Goal: Download file/media

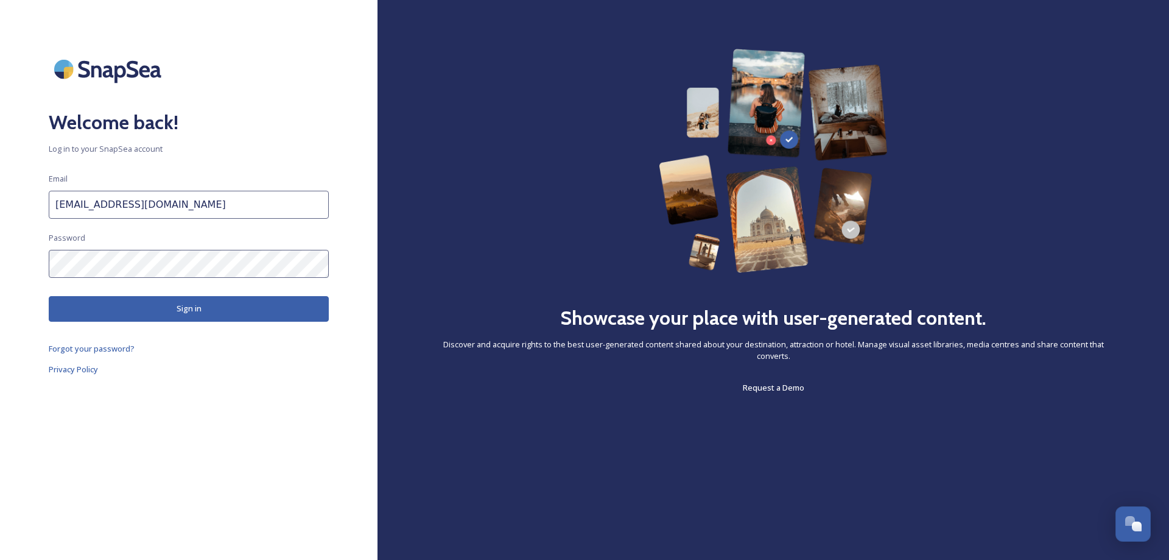
scroll to position [4825, 0]
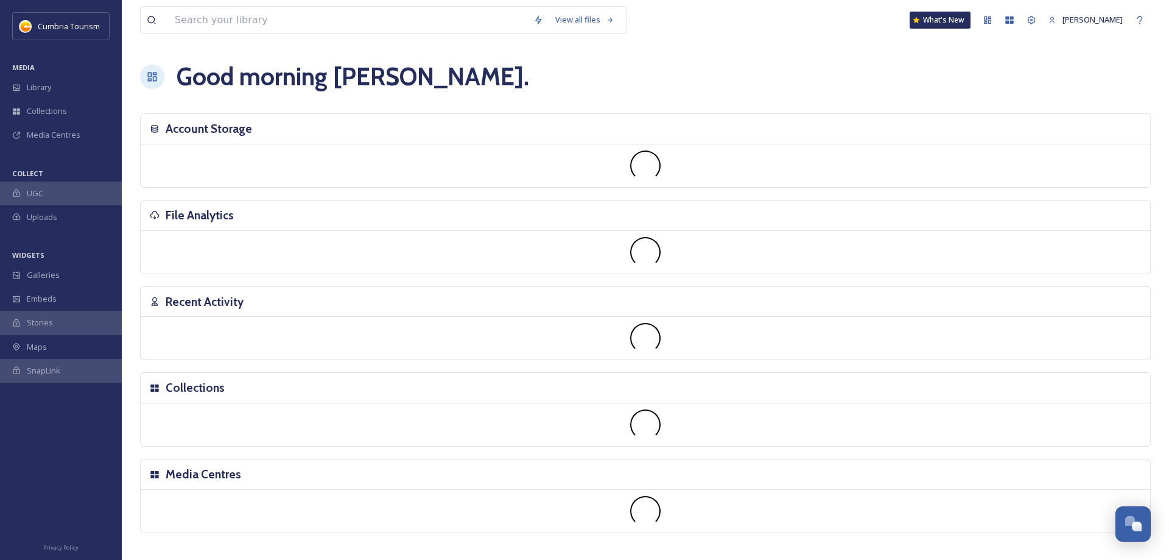
click at [168, 305] on h3 "Recent Activity" at bounding box center [205, 302] width 78 height 18
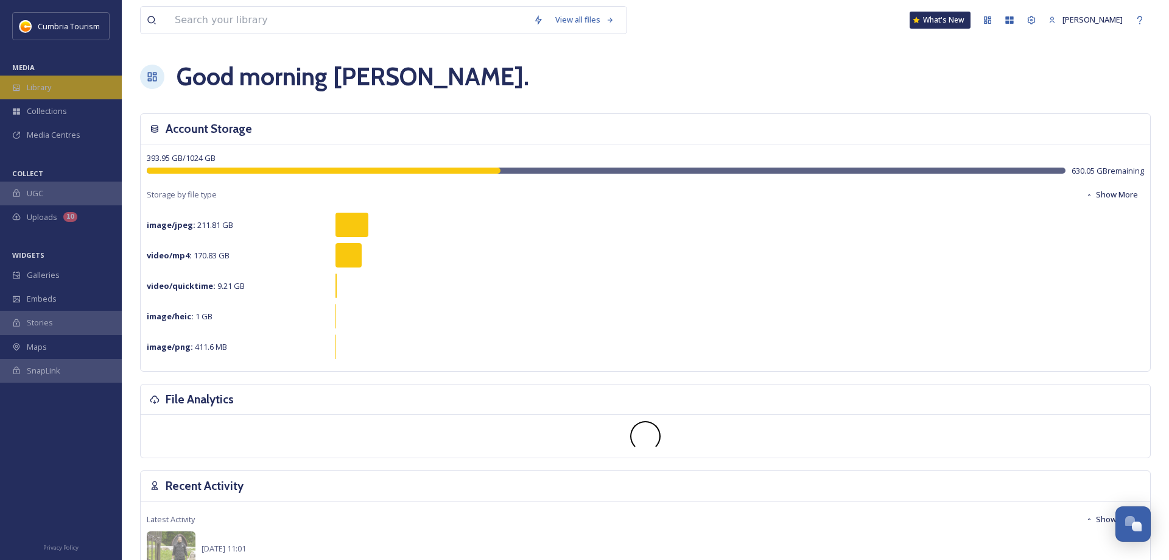
click at [47, 86] on span "Library" at bounding box center [39, 88] width 24 height 12
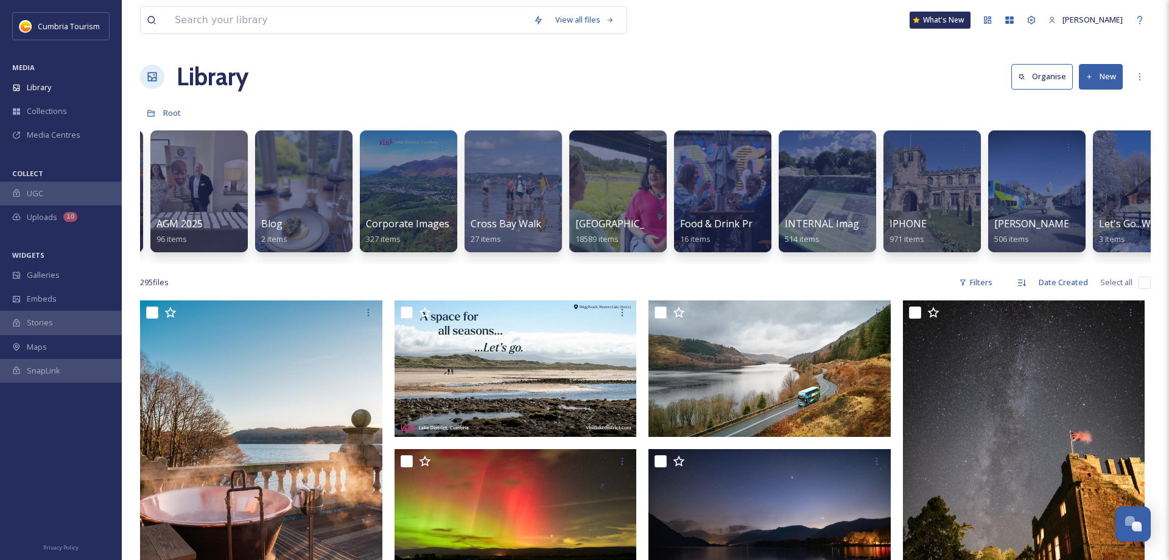
scroll to position [0, 310]
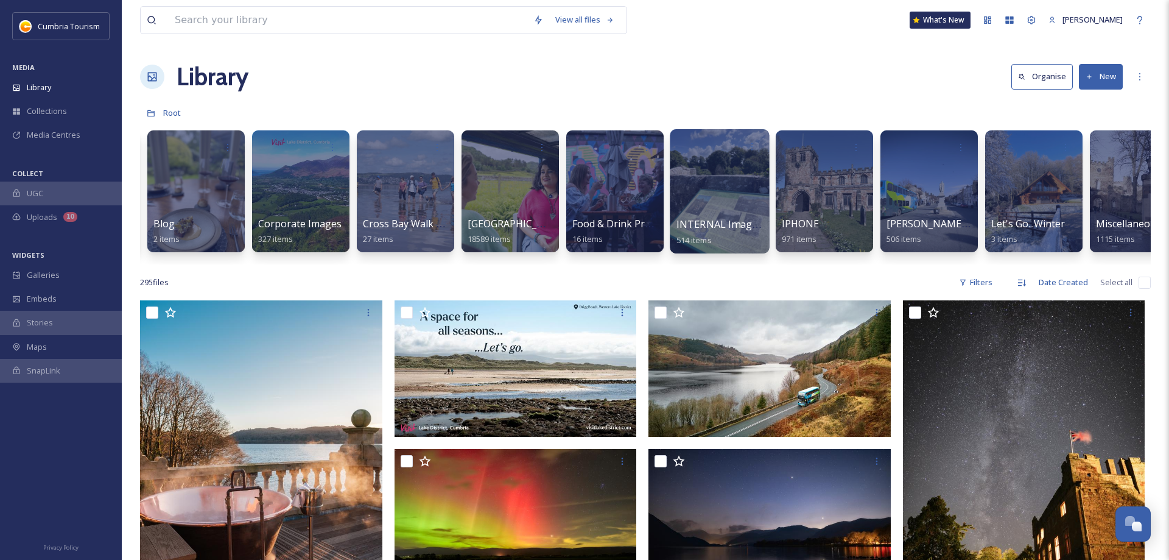
click at [715, 180] on div at bounding box center [719, 191] width 99 height 124
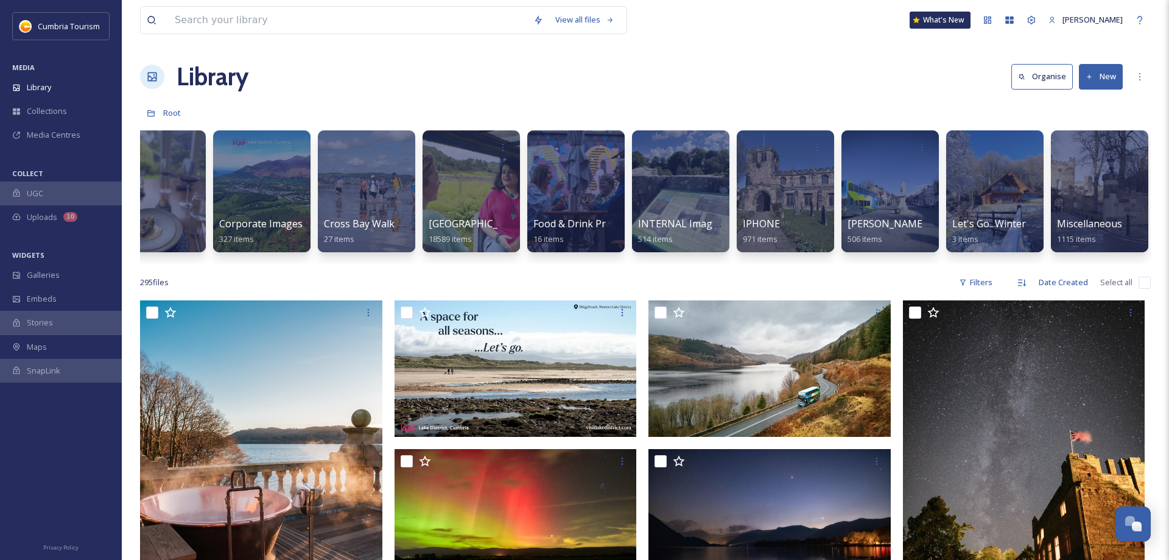
scroll to position [0, 348]
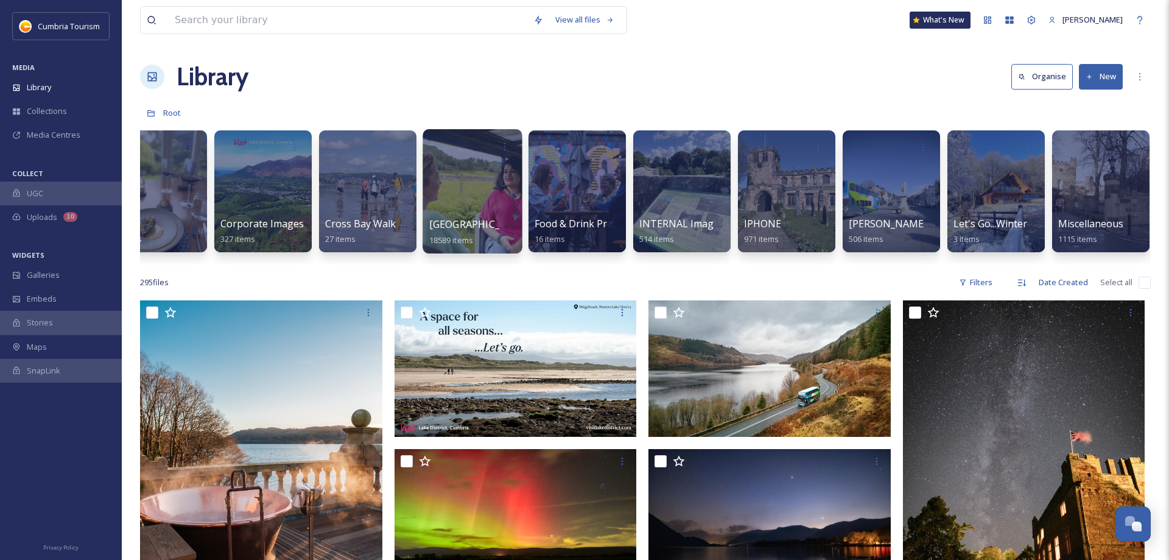
click at [470, 200] on div at bounding box center [472, 191] width 99 height 124
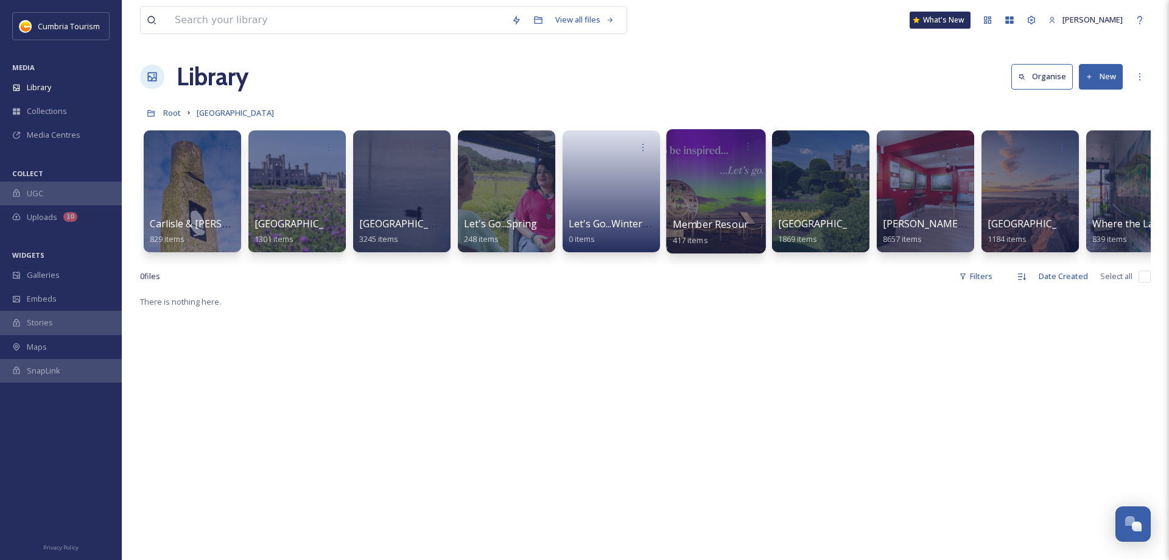
click at [707, 195] on div at bounding box center [715, 191] width 99 height 124
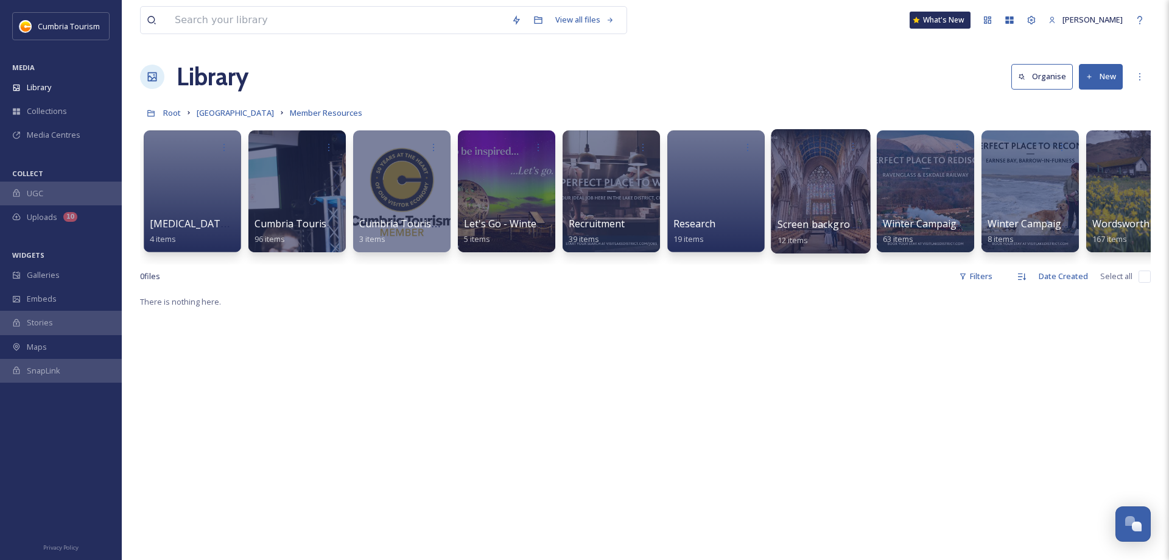
click at [829, 226] on span "Screen backgrounds" at bounding box center [825, 223] width 96 height 13
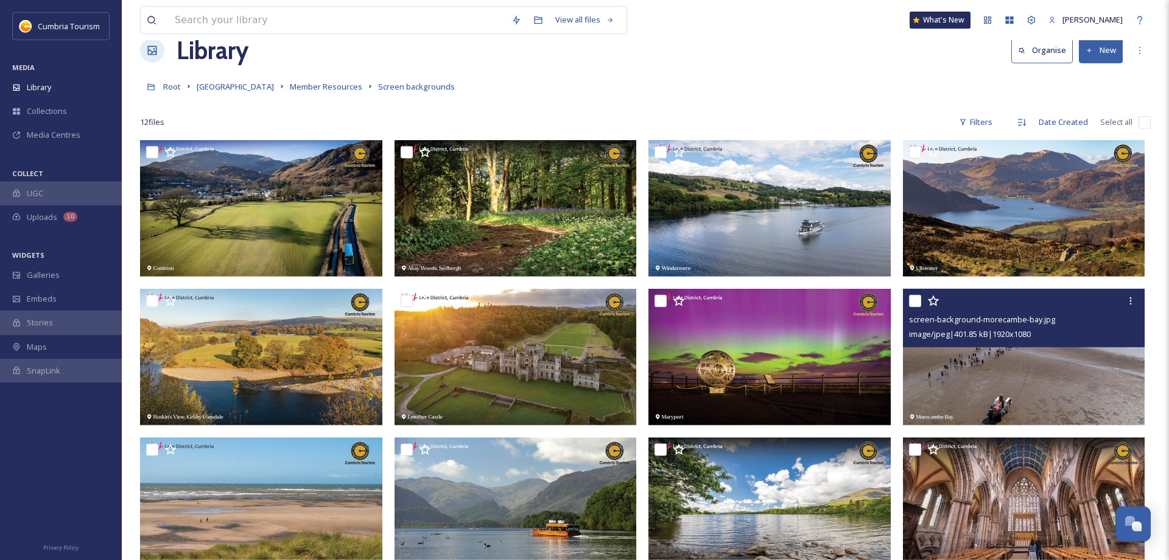
scroll to position [124, 0]
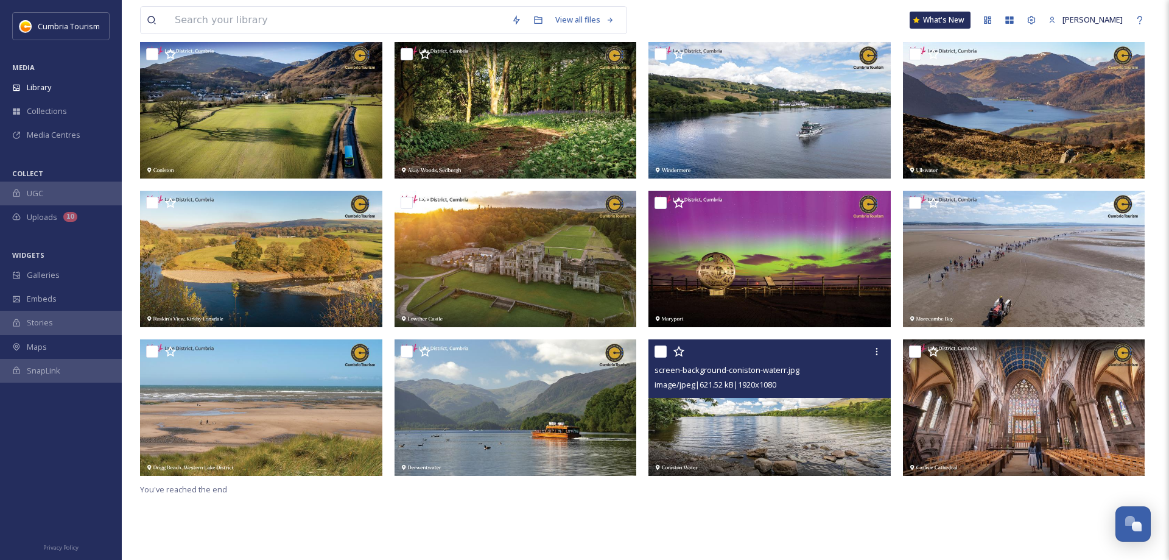
click at [763, 427] on img at bounding box center [769, 407] width 242 height 136
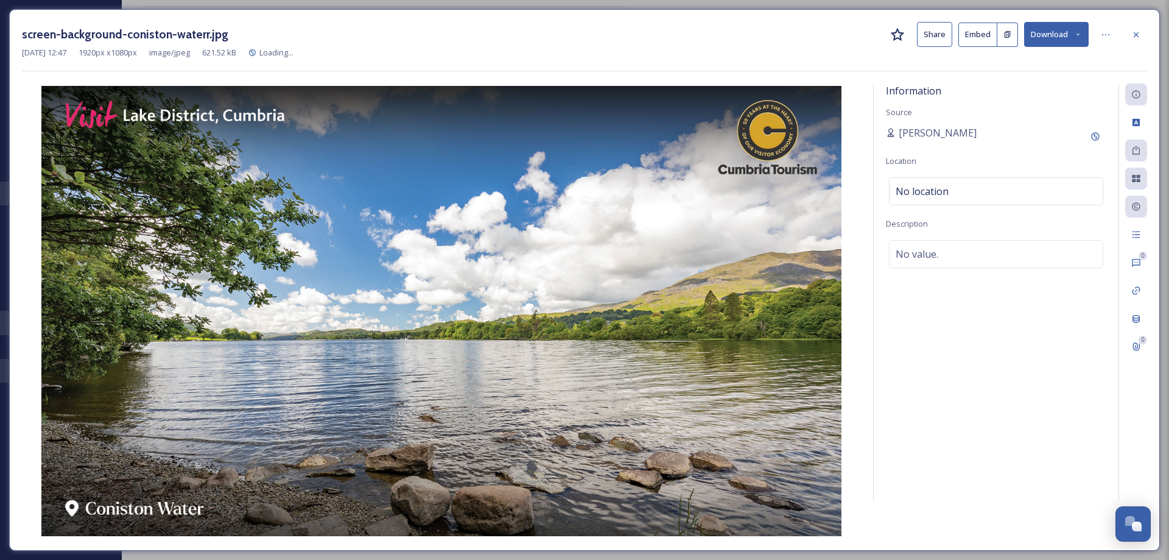
click at [1050, 41] on button "Download" at bounding box center [1056, 34] width 65 height 25
click at [1012, 58] on span "Download Original (1920 x 1080)" at bounding box center [1024, 63] width 115 height 12
click at [1144, 36] on div at bounding box center [1136, 35] width 22 height 22
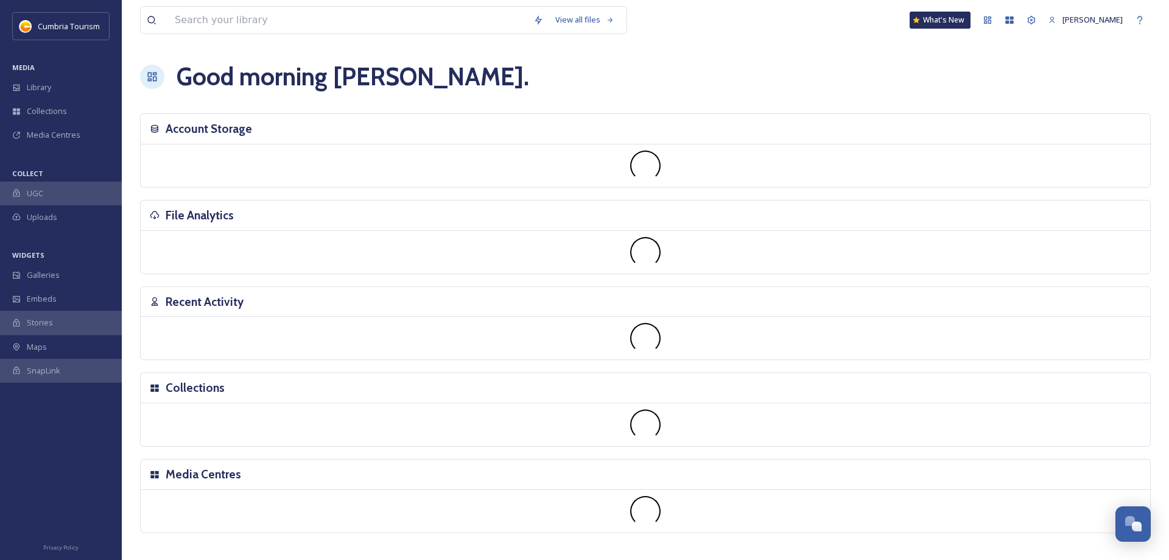
scroll to position [4825, 0]
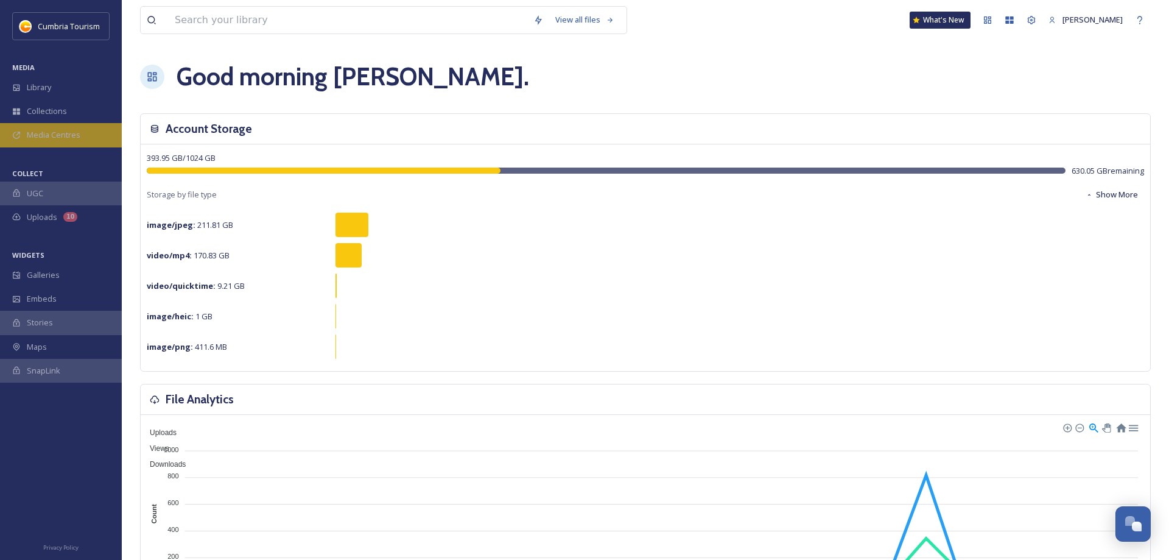
click at [46, 142] on div "Media Centres" at bounding box center [61, 135] width 122 height 24
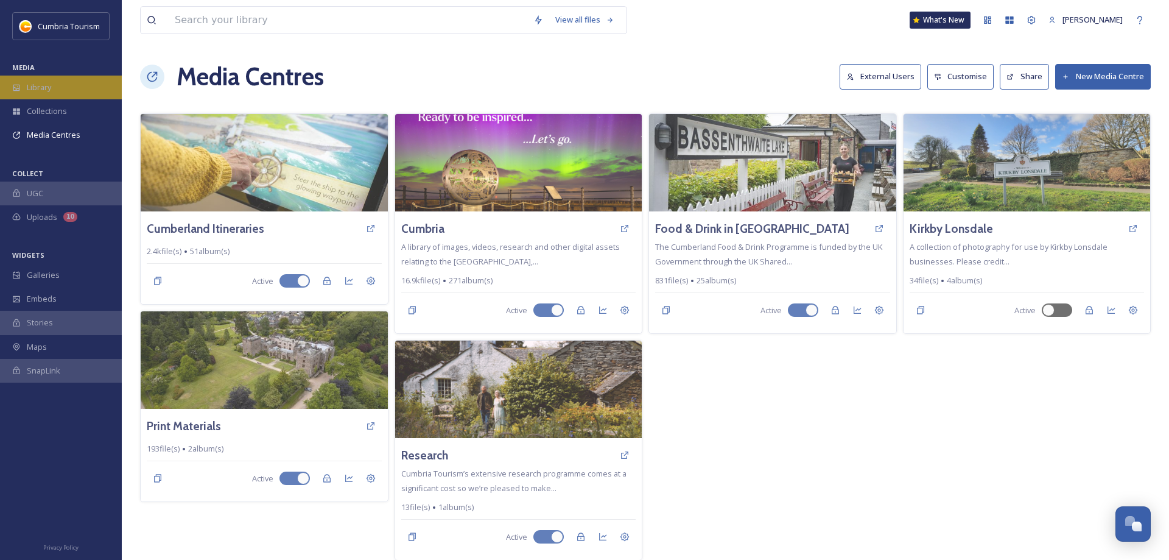
click at [51, 88] on span "Library" at bounding box center [39, 88] width 24 height 12
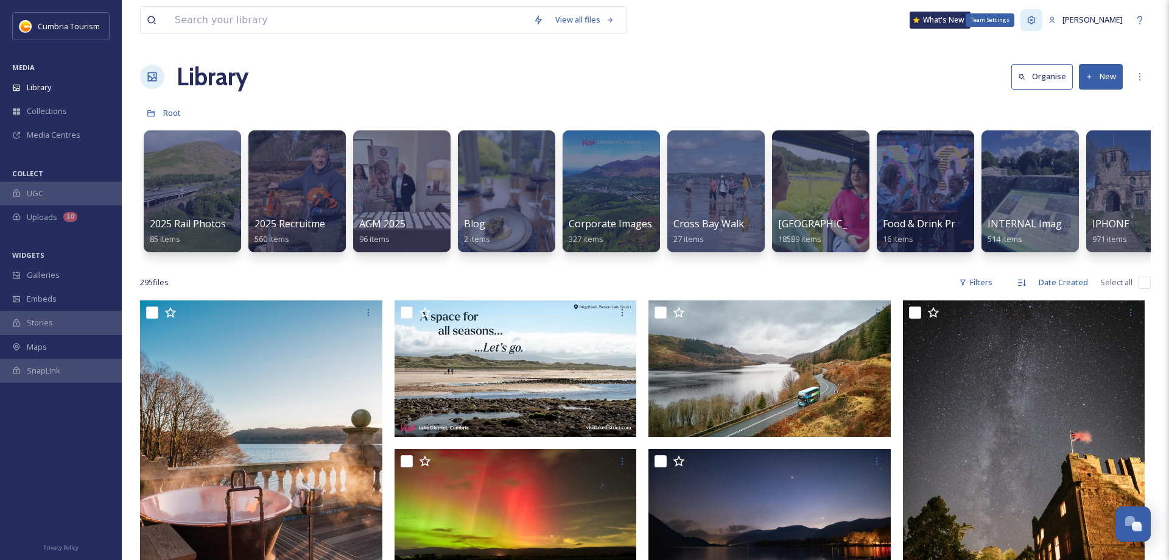
click at [1036, 22] on icon at bounding box center [1031, 20] width 10 height 10
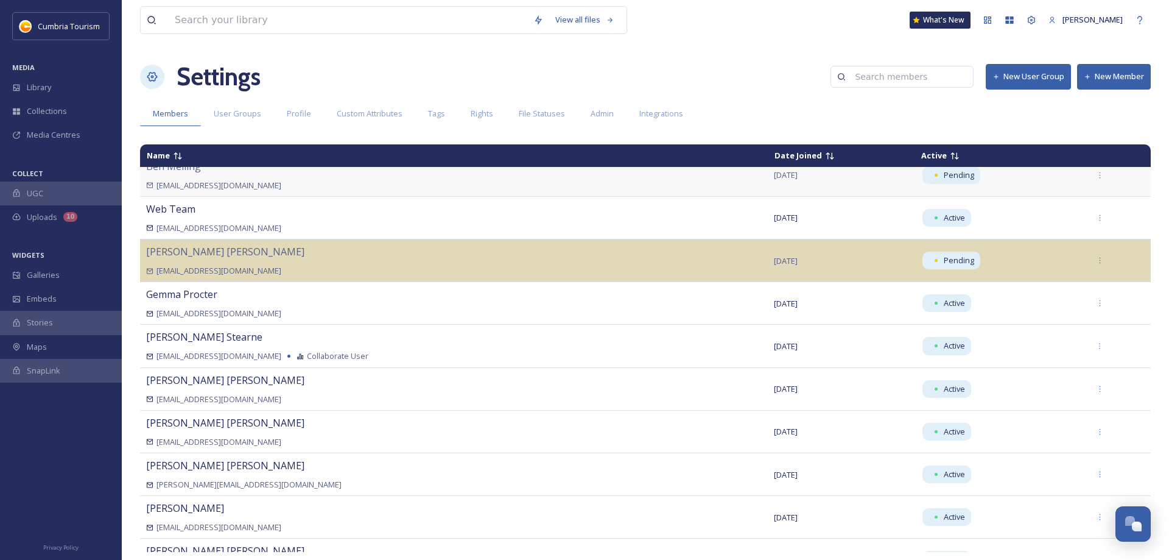
scroll to position [537, 0]
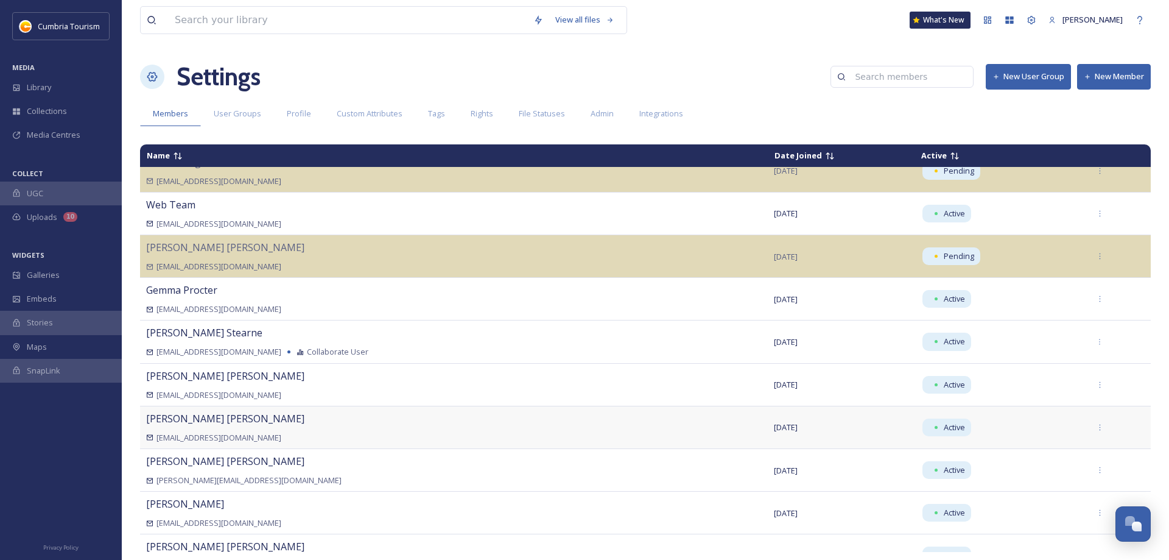
click at [297, 415] on div "[PERSON_NAME] [EMAIL_ADDRESS][DOMAIN_NAME]" at bounding box center [454, 427] width 616 height 32
click at [197, 428] on div "[PERSON_NAME] [EMAIL_ADDRESS][DOMAIN_NAME]" at bounding box center [454, 427] width 616 height 32
click at [1103, 429] on icon at bounding box center [1100, 427] width 8 height 8
click at [184, 424] on div "[PERSON_NAME] [EMAIL_ADDRESS][DOMAIN_NAME]" at bounding box center [454, 427] width 616 height 32
